Goal: Use online tool/utility: Utilize a website feature to perform a specific function

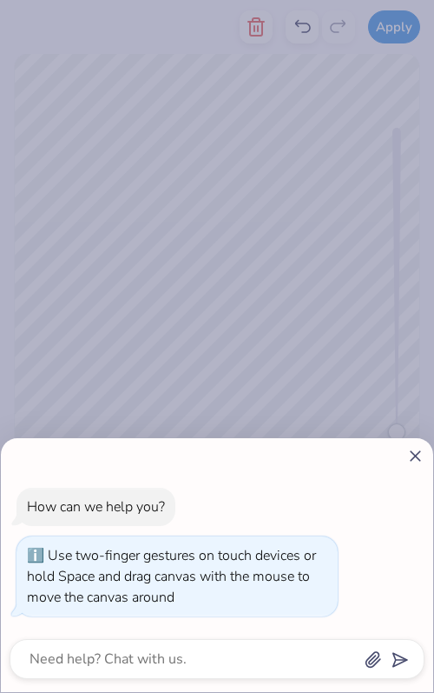
drag, startPoint x: 400, startPoint y: 434, endPoint x: 408, endPoint y: 497, distance: 63.9
click at [408, 497] on body "Apply Color Rotate Alignment Arrange Advance Trending Most Favorited Top Rated …" at bounding box center [217, 346] width 434 height 693
click at [413, 454] on line at bounding box center [416, 456] width 10 height 10
type textarea "x"
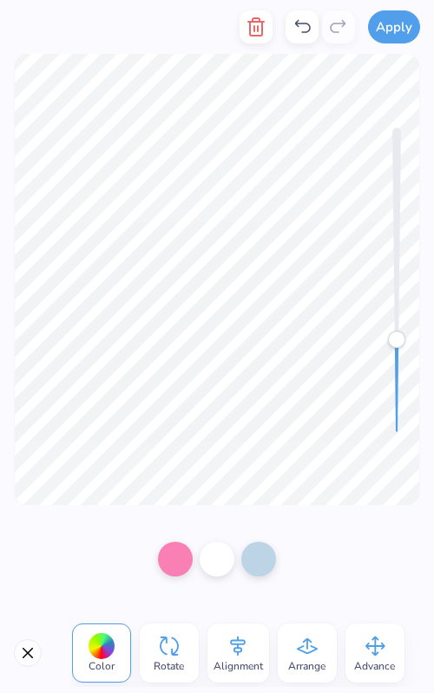
drag, startPoint x: 400, startPoint y: 428, endPoint x: 409, endPoint y: 339, distance: 90.0
click at [409, 339] on div at bounding box center [401, 280] width 17 height 304
drag, startPoint x: 395, startPoint y: 339, endPoint x: 396, endPoint y: 436, distance: 97.3
click at [397, 438] on div "Accessibility label" at bounding box center [396, 431] width 17 height 17
click at [30, 652] on button "Close" at bounding box center [28, 653] width 28 height 28
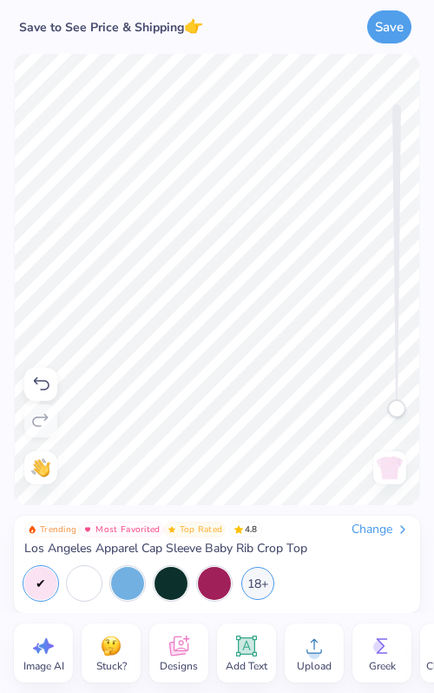
click at [245, 649] on icon at bounding box center [247, 646] width 17 height 17
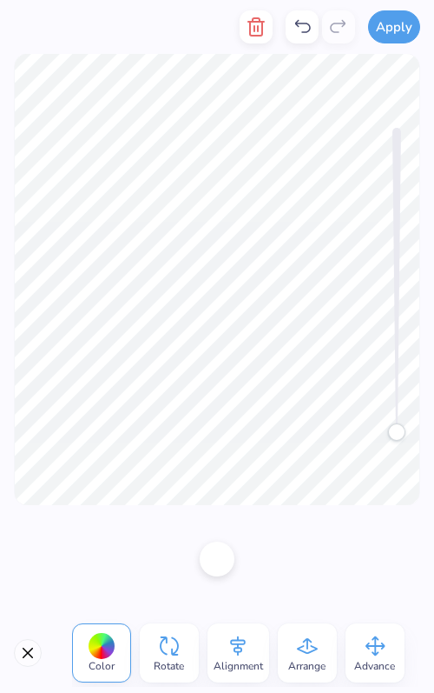
click at [258, 26] on line "button" at bounding box center [258, 28] width 0 height 5
click at [260, 31] on icon "button" at bounding box center [256, 27] width 21 height 21
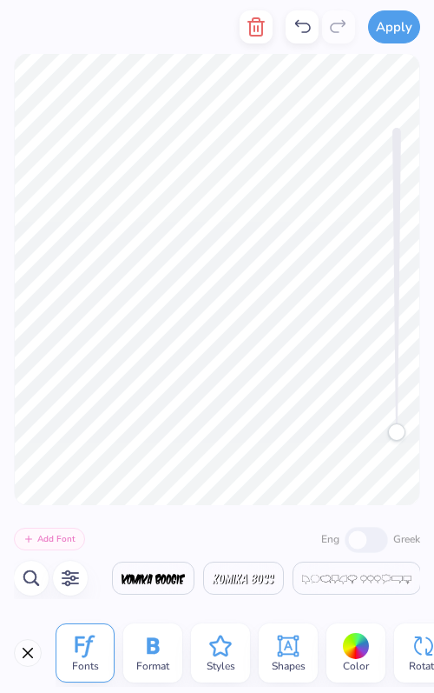
click at [271, 24] on button "button" at bounding box center [256, 26] width 33 height 33
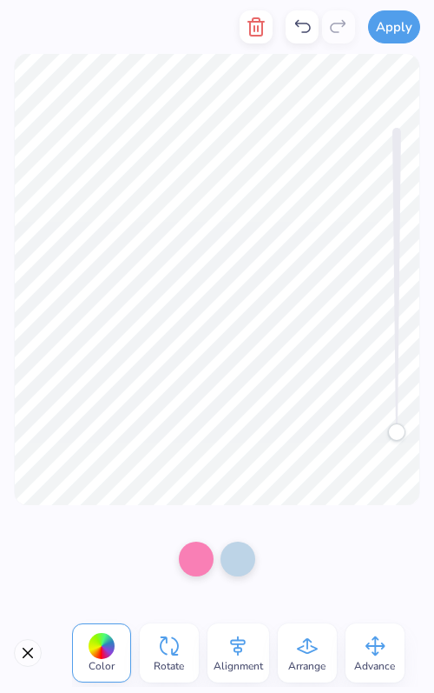
click at [268, 34] on button "button" at bounding box center [256, 26] width 33 height 33
click at [252, 40] on button "button" at bounding box center [256, 26] width 33 height 33
click at [264, 23] on icon "button" at bounding box center [256, 27] width 21 height 21
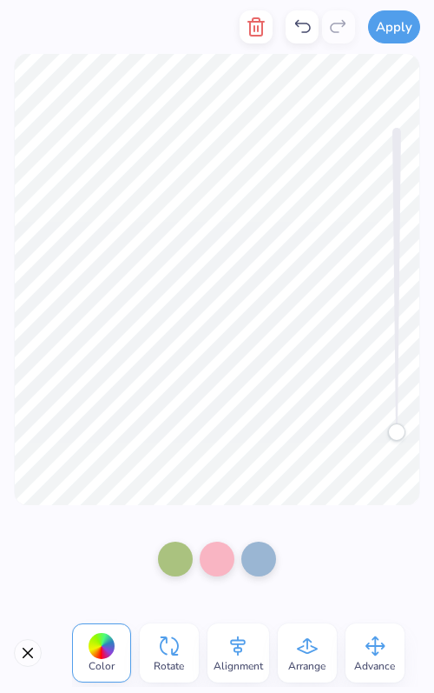
click at [263, 17] on icon "button" at bounding box center [256, 27] width 21 height 21
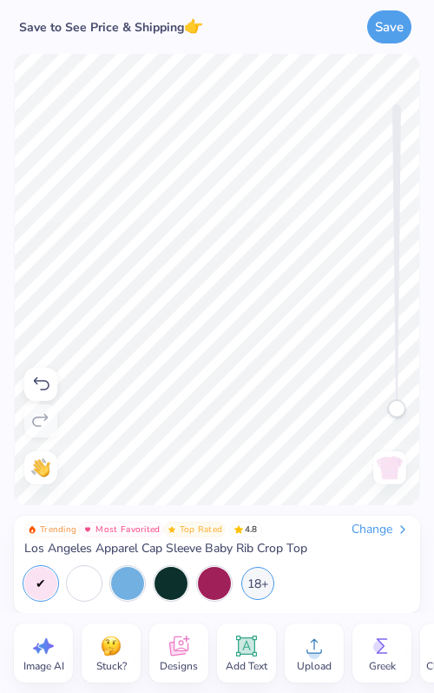
click at [222, 650] on div "Add Text" at bounding box center [246, 652] width 59 height 59
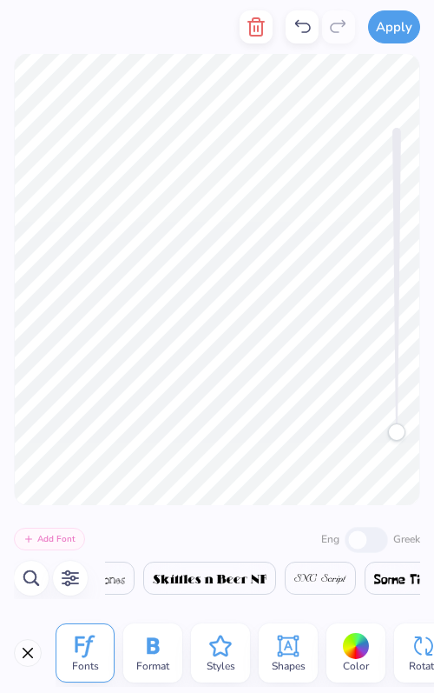
scroll to position [0, 29897]
click at [242, 569] on span at bounding box center [226, 577] width 114 height 21
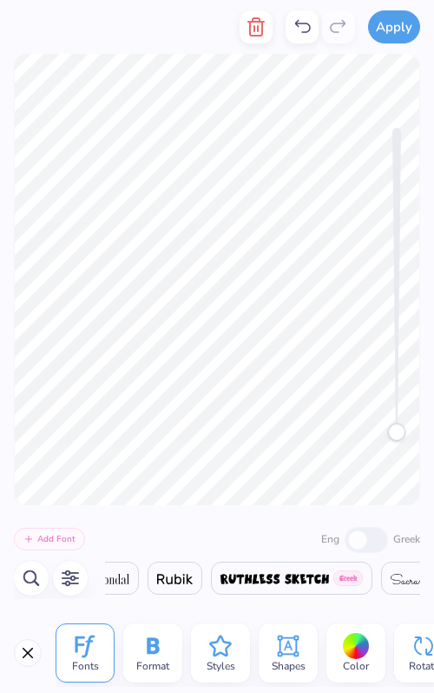
click at [257, 579] on img at bounding box center [275, 579] width 109 height 10
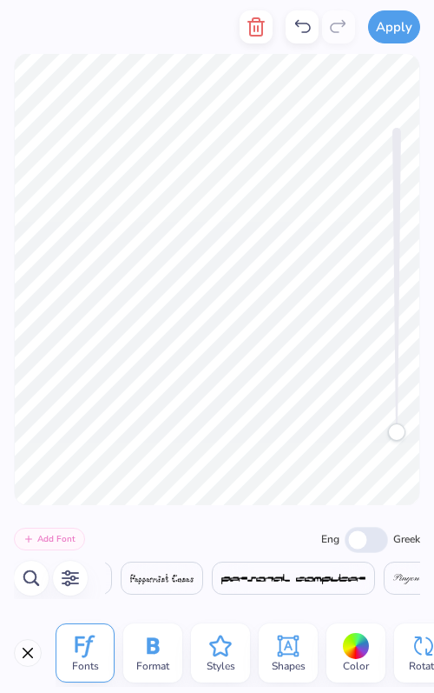
scroll to position [0, 25453]
